Goal: Task Accomplishment & Management: Manage account settings

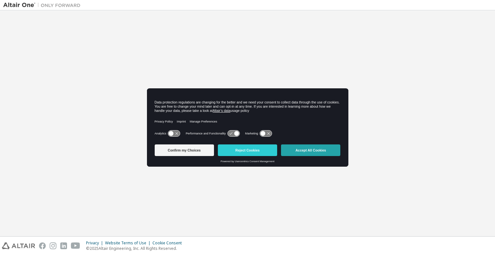
click at [305, 151] on button "Accept All Cookies" at bounding box center [310, 151] width 59 height 12
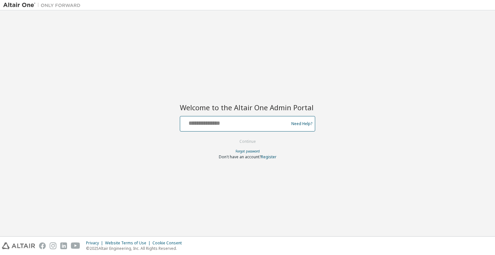
click at [219, 125] on input "text" at bounding box center [235, 122] width 105 height 9
type input "**********"
click at [248, 140] on button "Continue" at bounding box center [248, 142] width 30 height 10
